Goal: Information Seeking & Learning: Learn about a topic

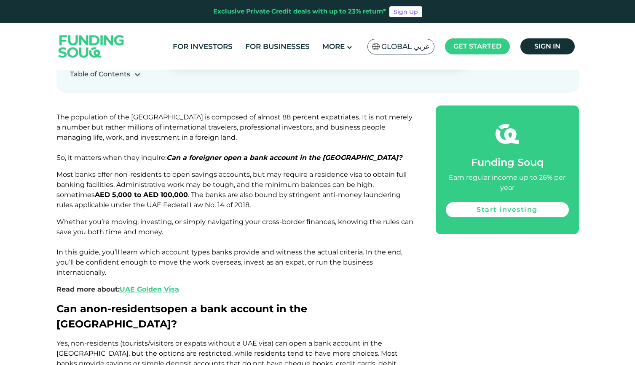
scroll to position [443, 0]
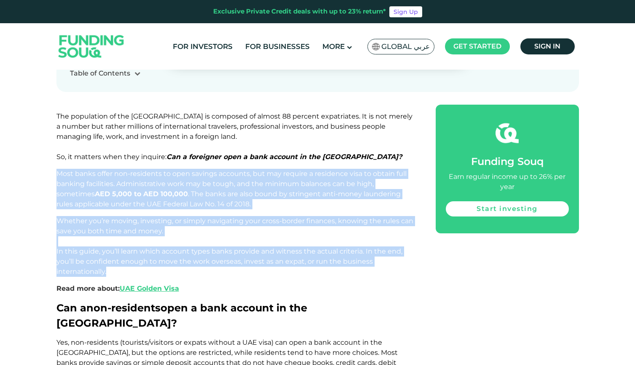
drag, startPoint x: 59, startPoint y: 143, endPoint x: 227, endPoint y: 240, distance: 193.4
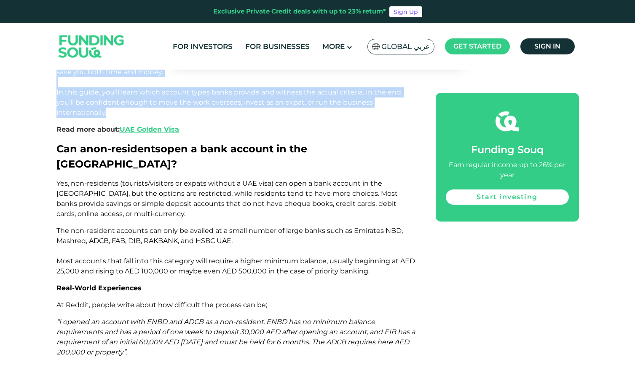
scroll to position [632, 0]
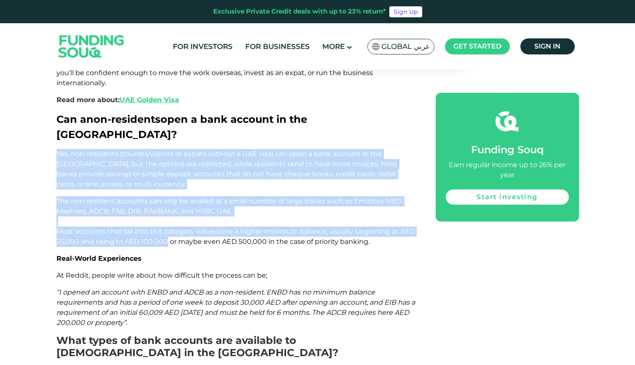
drag, startPoint x: 55, startPoint y: 110, endPoint x: 166, endPoint y: 201, distance: 143.0
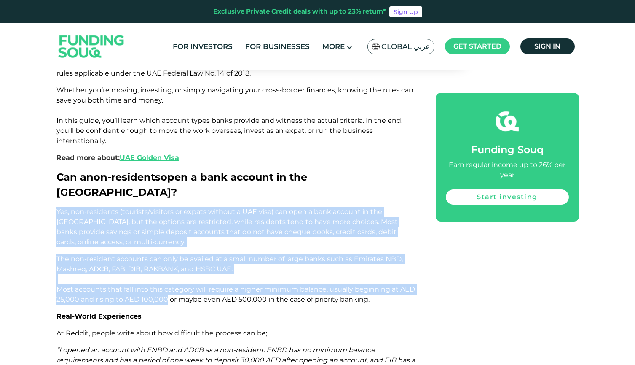
scroll to position [572, 0]
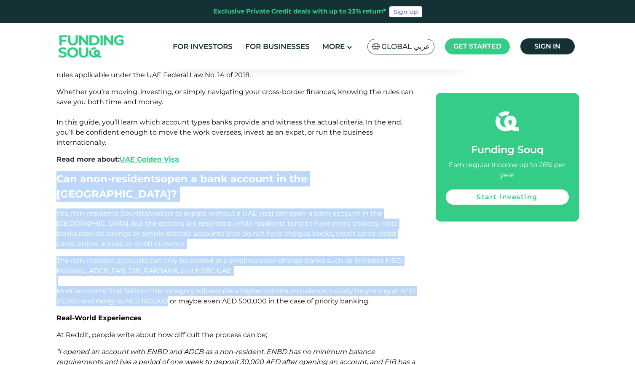
drag, startPoint x: 56, startPoint y: 151, endPoint x: 168, endPoint y: 257, distance: 153.9
copy div "Can a non-residents open a bank account in the UAE? Yes, non-residents (tourist…"
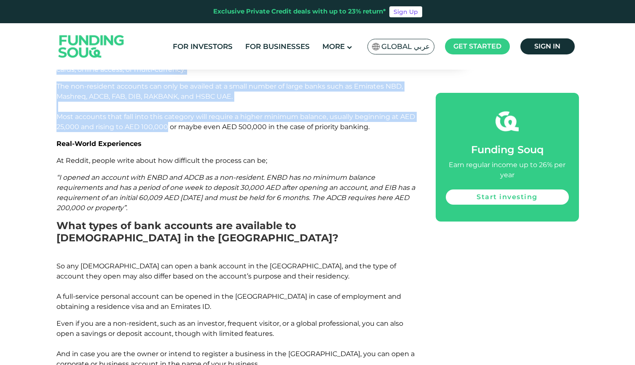
scroll to position [752, 0]
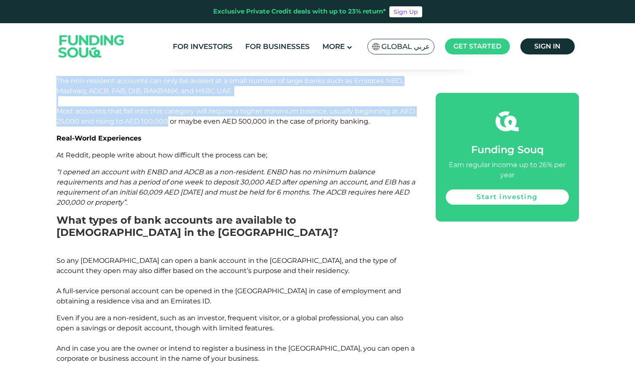
drag, startPoint x: 55, startPoint y: 112, endPoint x: 169, endPoint y: 155, distance: 121.8
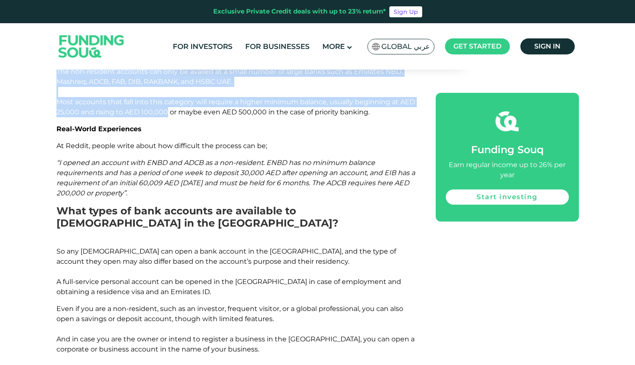
scroll to position [747, 0]
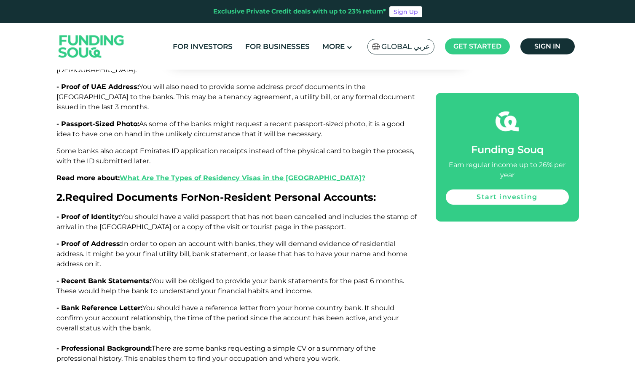
scroll to position [1954, 0]
drag, startPoint x: 59, startPoint y: 122, endPoint x: 186, endPoint y: 296, distance: 216.3
click at [186, 296] on div "The population of the UAE is composed of almost 88 percent expatriates. It is n…" at bounding box center [236, 28] width 360 height 2856
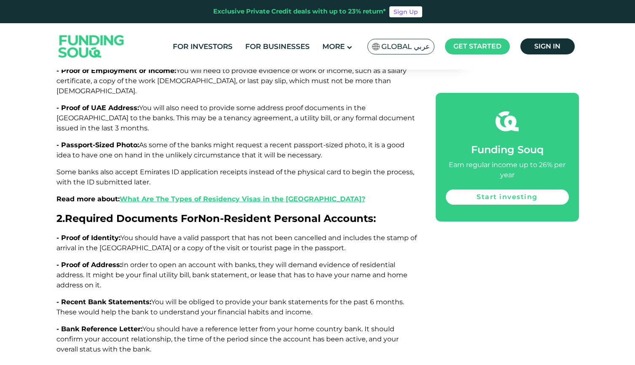
scroll to position [1943, 0]
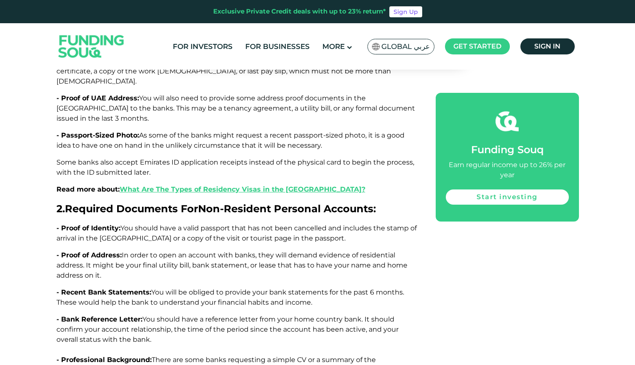
drag, startPoint x: 70, startPoint y: 113, endPoint x: 353, endPoint y: 337, distance: 361.1
click at [353, 337] on div "The population of the UAE is composed of almost 88 percent expatriates. It is n…" at bounding box center [236, 40] width 360 height 2856
copy div "2. Required Documents For Non‑Resident Personal Accounts: - Proof of Identity: …"
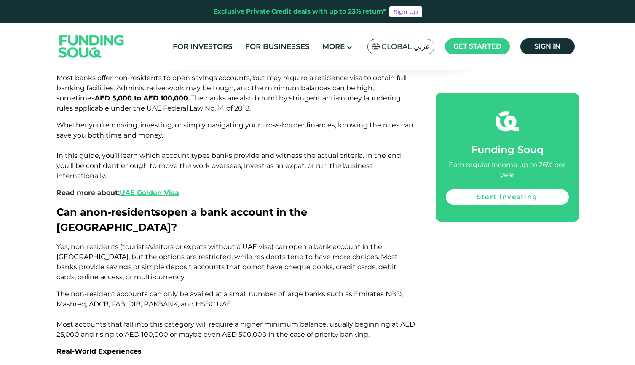
scroll to position [518, 0]
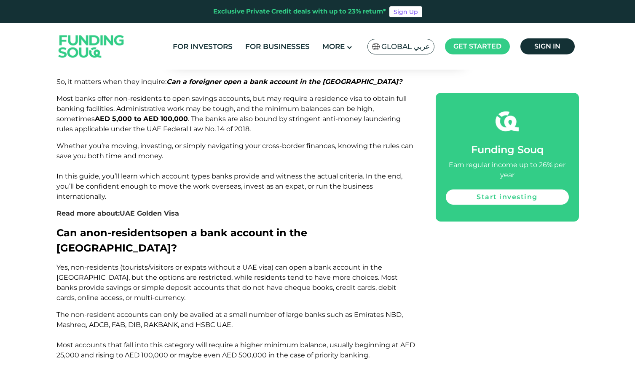
click at [167, 209] on link "UAE Golden Visa" at bounding box center [149, 213] width 59 height 8
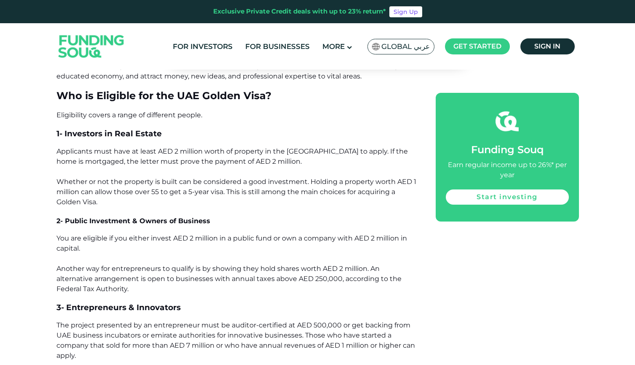
scroll to position [679, 0]
